Goal: Information Seeking & Learning: Learn about a topic

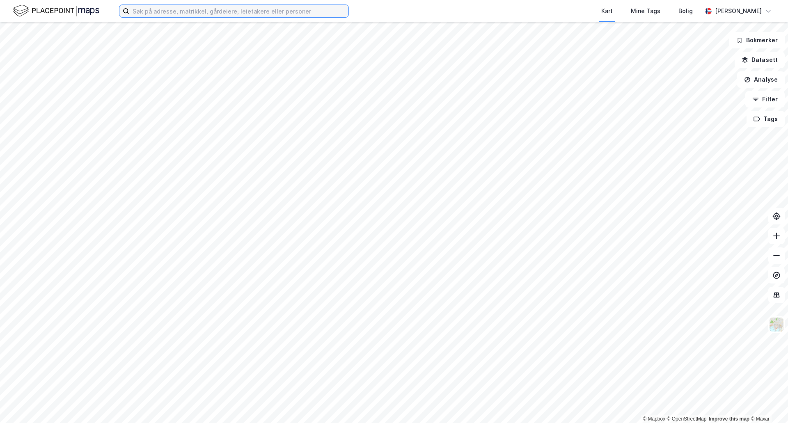
click at [186, 10] on input at bounding box center [238, 11] width 219 height 12
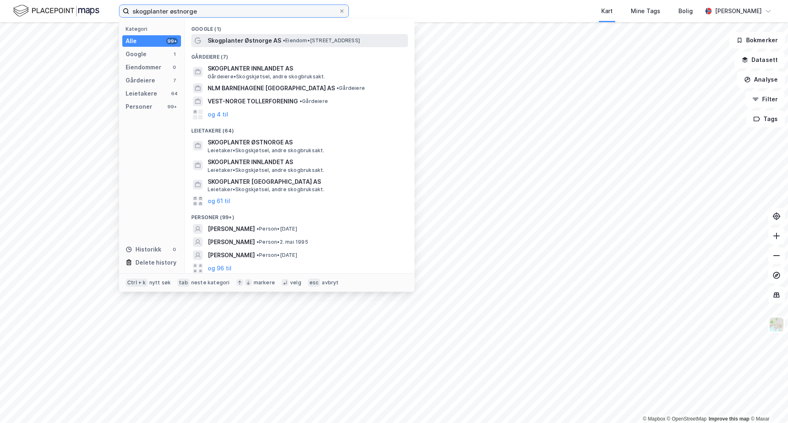
type input "skogplanter østnorge"
